Goal: Navigation & Orientation: Go to known website

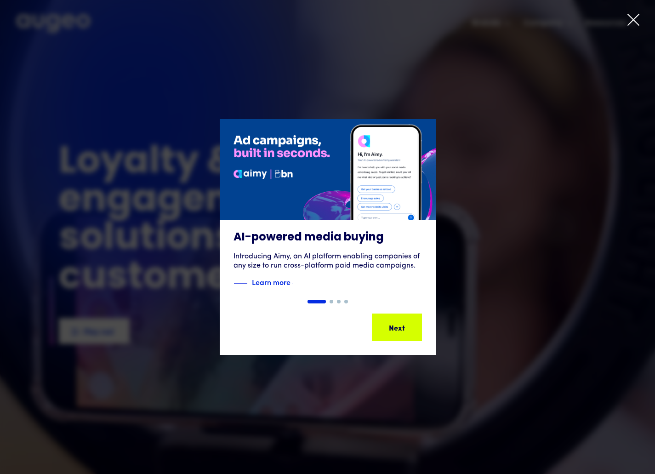
click at [525, 134] on div "1 of 4" at bounding box center [327, 237] width 655 height 236
